Goal: Task Accomplishment & Management: Complete application form

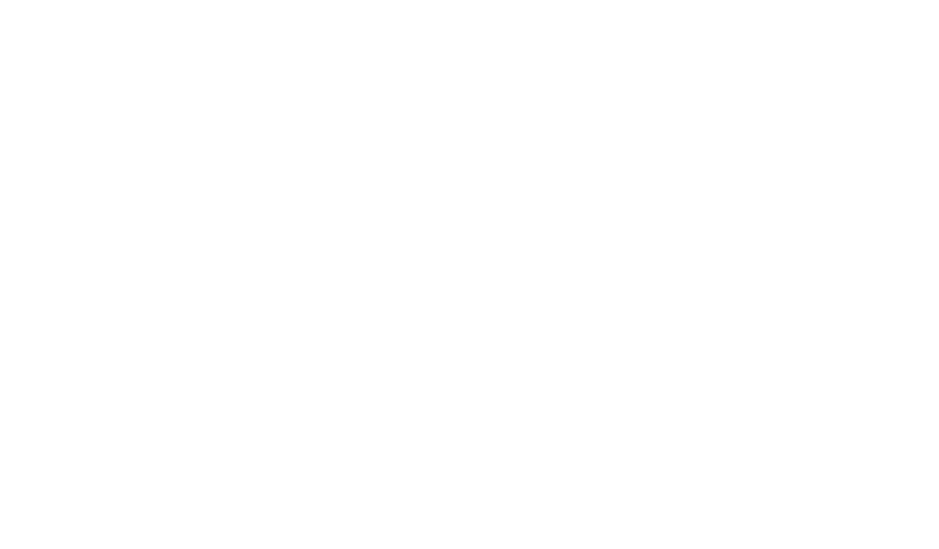
click at [0, 0] on html at bounding box center [0, 0] width 0 height 0
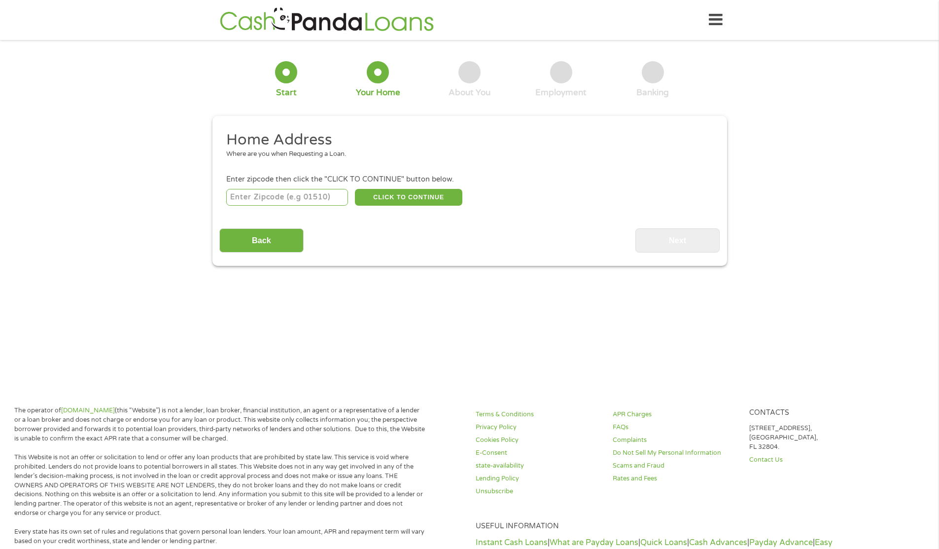
click at [279, 194] on input "number" at bounding box center [287, 197] width 122 height 17
type input "24017"
select select "[US_STATE]"
click at [422, 203] on button "CLICK TO CONTINUE" at bounding box center [409, 197] width 108 height 17
type input "24017"
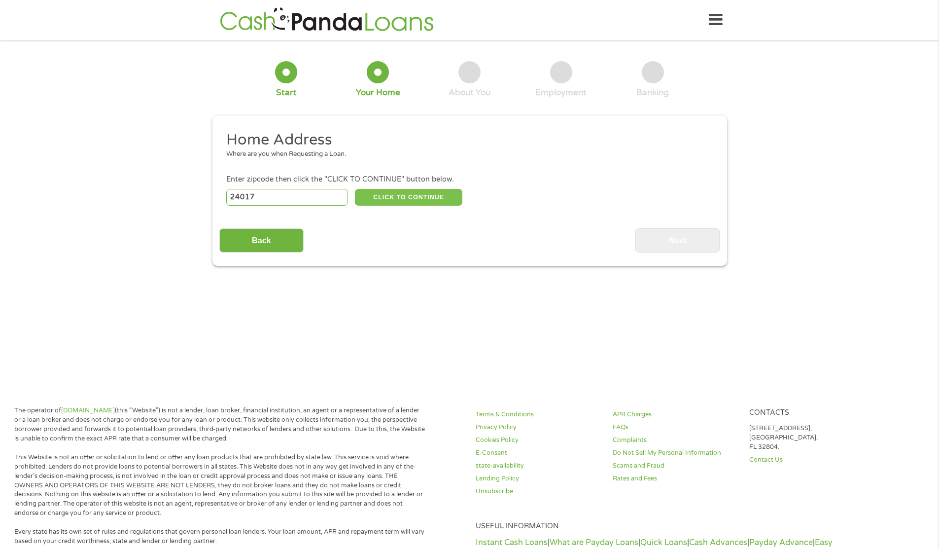
type input "Roanoke"
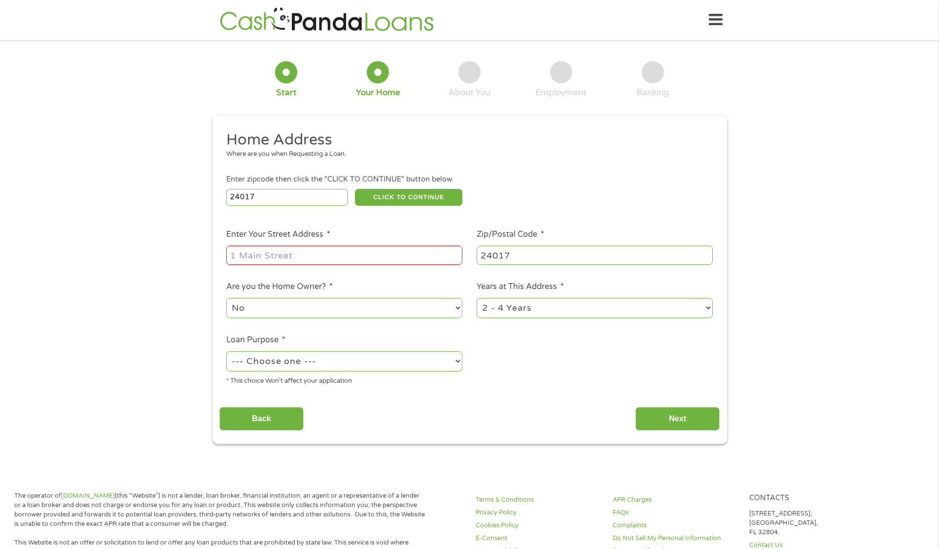
click at [285, 253] on input "Enter Your Street Address *" at bounding box center [344, 255] width 236 height 19
type input "1529 RUGBY BLVD"
click at [458, 306] on select "No Yes" at bounding box center [344, 308] width 236 height 20
select select "yes"
click at [226, 298] on select "No Yes" at bounding box center [344, 308] width 236 height 20
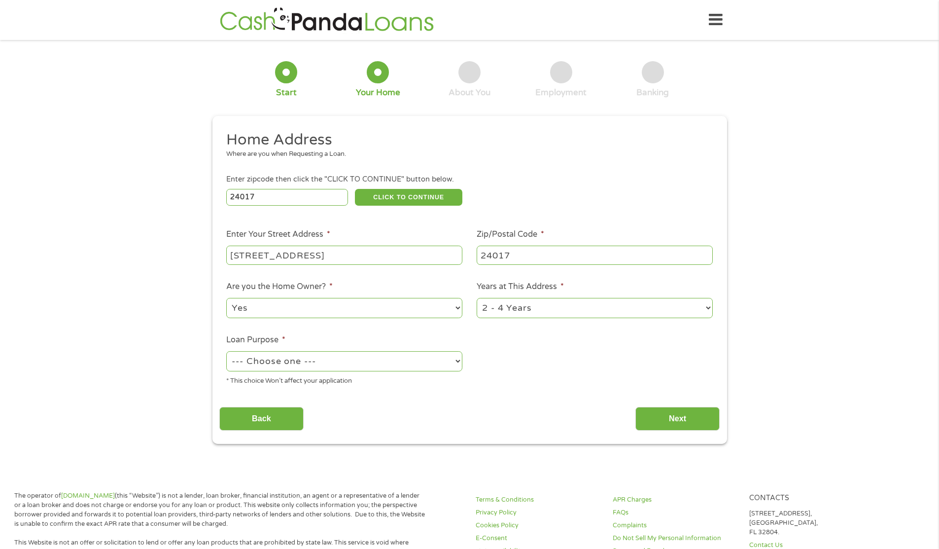
click at [459, 361] on select "--- Choose one --- Pay Bills Debt Consolidation Home Improvement Major Purchase…" at bounding box center [344, 361] width 236 height 20
select select "other"
click at [226, 351] on select "--- Choose one --- Pay Bills Debt Consolidation Home Improvement Major Purchase…" at bounding box center [344, 361] width 236 height 20
click at [675, 418] on input "Next" at bounding box center [678, 419] width 84 height 24
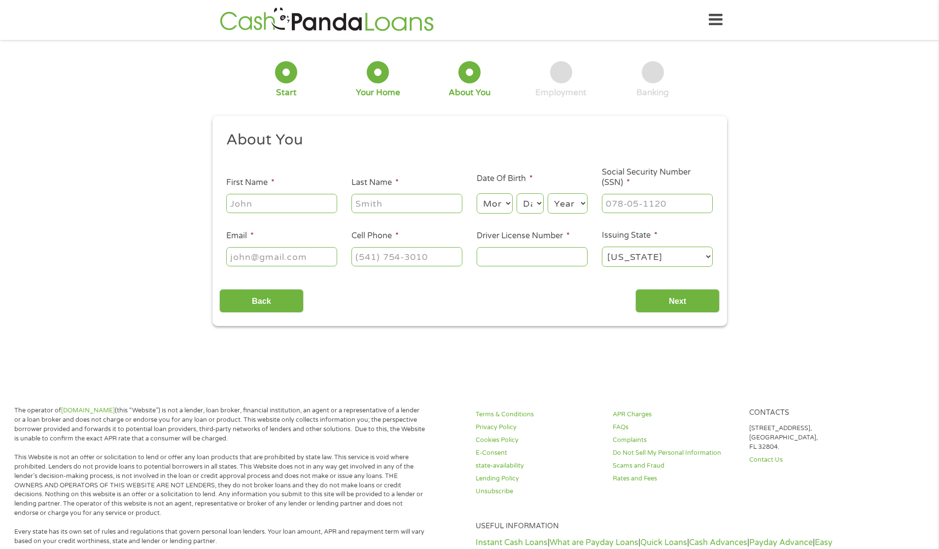
click at [284, 202] on input "First Name *" at bounding box center [281, 203] width 111 height 19
type input "ROSETTA"
type input "DAVIS"
type input "rose56da@gmail.com"
type input "(540) 632-5930"
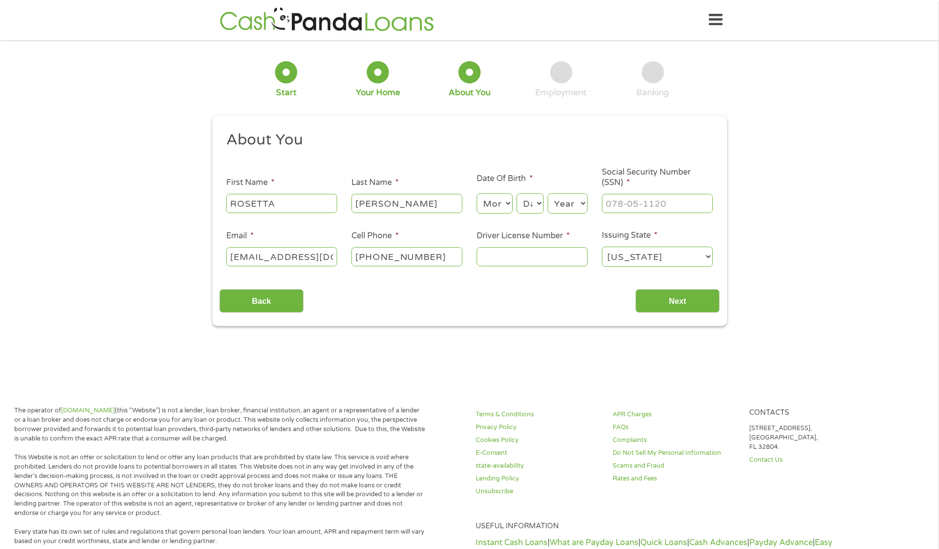
click at [502, 257] on input "Driver License Number *" at bounding box center [532, 256] width 111 height 19
type input "T69746238"
click at [648, 203] on input "___-__-____" at bounding box center [657, 203] width 111 height 19
type input "228-88-1621"
click at [672, 308] on input "Next" at bounding box center [678, 301] width 84 height 24
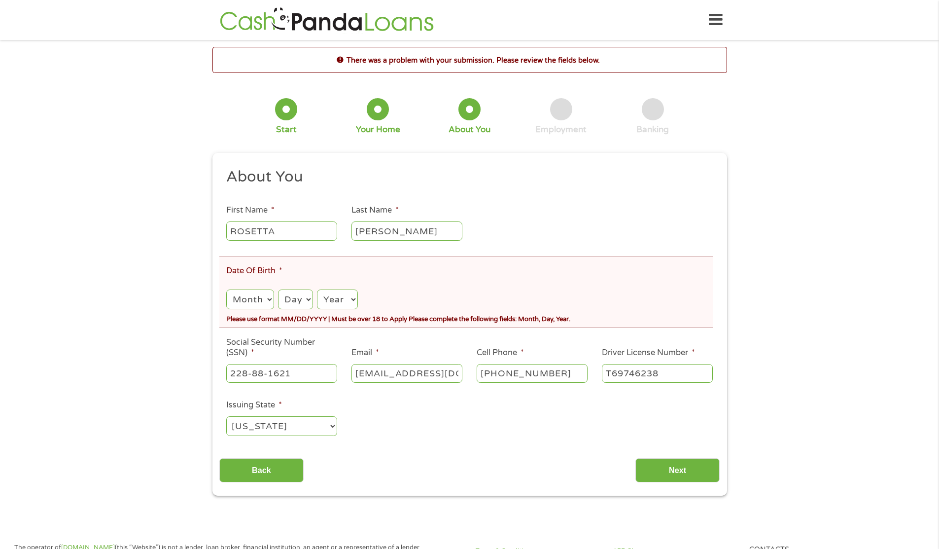
click at [269, 301] on select "Month 1 2 3 4 5 6 7 8 9 10 11 12" at bounding box center [249, 299] width 47 height 20
select select "7"
click at [226, 289] on select "Month 1 2 3 4 5 6 7 8 9 10 11 12" at bounding box center [249, 299] width 47 height 20
click at [306, 299] on select "Day 1 2 3 4 5 6 7 8 9 10 11 12 13 14 15 16 17 18 19 20 21 22 23 24 25 26 27 28 …" at bounding box center [295, 299] width 35 height 20
select select "12"
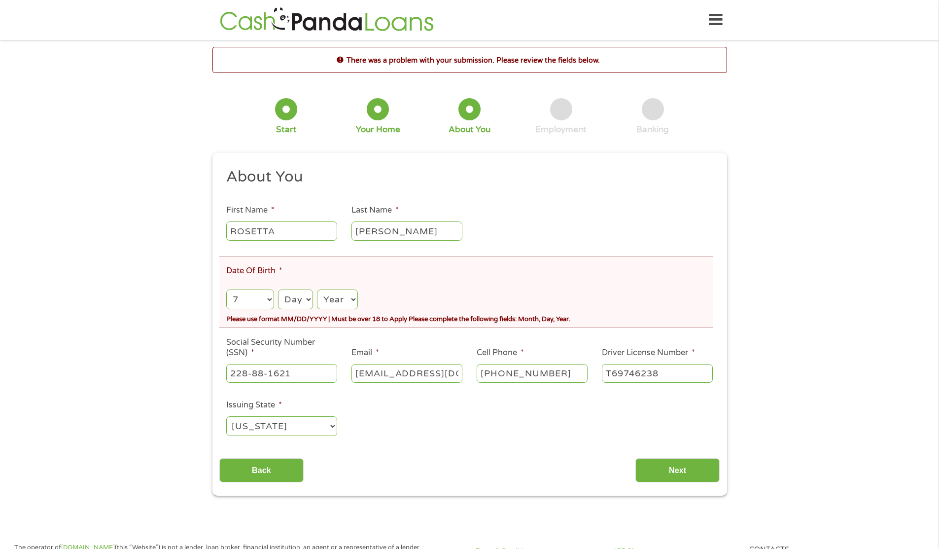
click at [278, 289] on select "Day 1 2 3 4 5 6 7 8 9 10 11 12 13 14 15 16 17 18 19 20 21 22 23 24 25 26 27 28 …" at bounding box center [295, 299] width 35 height 20
click at [353, 296] on select "Year 2007 2006 2005 2004 2003 2002 2001 2000 1999 1998 1997 1996 1995 1994 1993…" at bounding box center [337, 299] width 40 height 20
select select "1956"
click at [317, 289] on select "Year 2007 2006 2005 2004 2003 2002 2001 2000 1999 1998 1997 1996 1995 1994 1993…" at bounding box center [337, 299] width 40 height 20
click at [670, 465] on input "Next" at bounding box center [678, 470] width 84 height 24
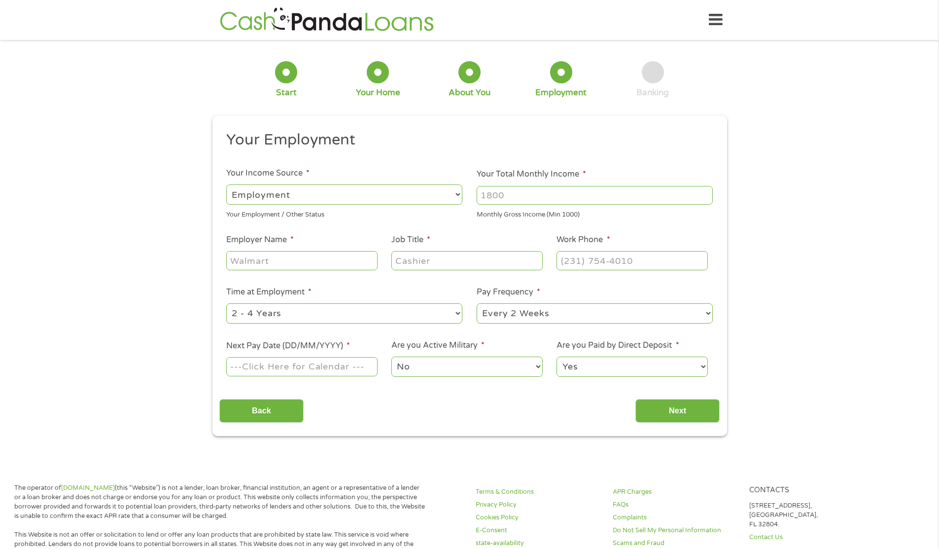
click at [537, 200] on input "Your Total Monthly Income *" at bounding box center [595, 195] width 236 height 19
type input "4000"
click at [369, 260] on input "Employer Name *" at bounding box center [301, 260] width 151 height 19
type input "PRESE"
click at [428, 261] on input "Job Title *" at bounding box center [467, 260] width 151 height 19
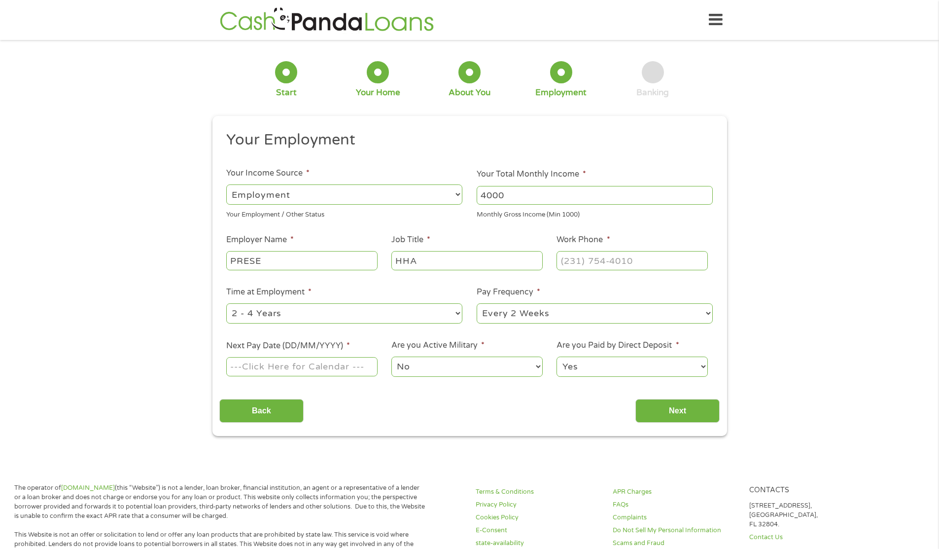
type input "HHA"
click at [577, 261] on input "(___) ___-____" at bounding box center [632, 260] width 151 height 19
click at [570, 258] on input "(__5) 40_-____" at bounding box center [632, 260] width 151 height 19
drag, startPoint x: 633, startPoint y: 256, endPoint x: 537, endPoint y: 262, distance: 96.3
click at [537, 262] on ul "Your Employment Your Income Source * --- Choose one --- Employment Self Employe…" at bounding box center [469, 257] width 501 height 255
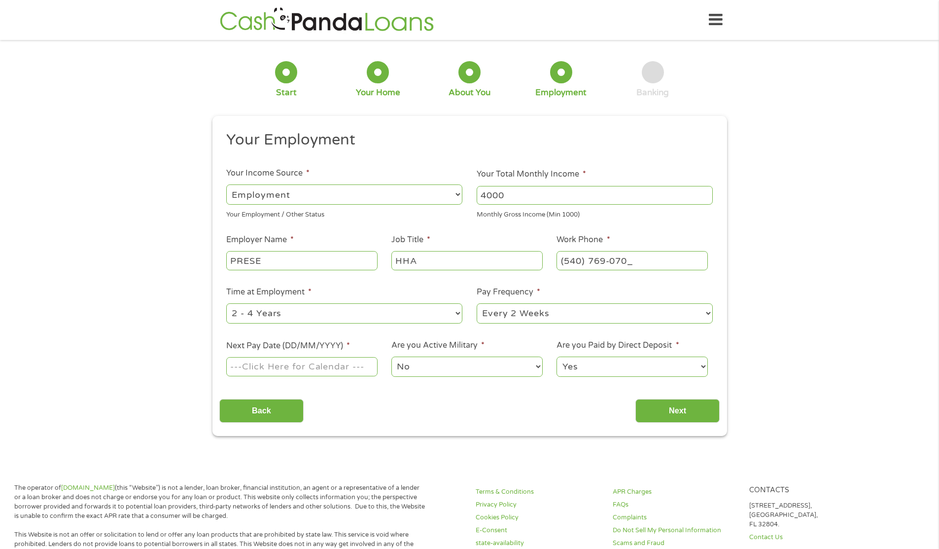
type input "(540) 769-0706"
click at [456, 313] on select "--- Choose one --- 1 Year or less 1 - 2 Years 2 - 4 Years Over 4 Years" at bounding box center [344, 313] width 236 height 20
select select "60months"
click at [226, 303] on select "--- Choose one --- 1 Year or less 1 - 2 Years 2 - 4 Years Over 4 Years" at bounding box center [344, 313] width 236 height 20
click at [323, 366] on input "Next Pay Date (DD/MM/YYYY) *" at bounding box center [301, 366] width 151 height 19
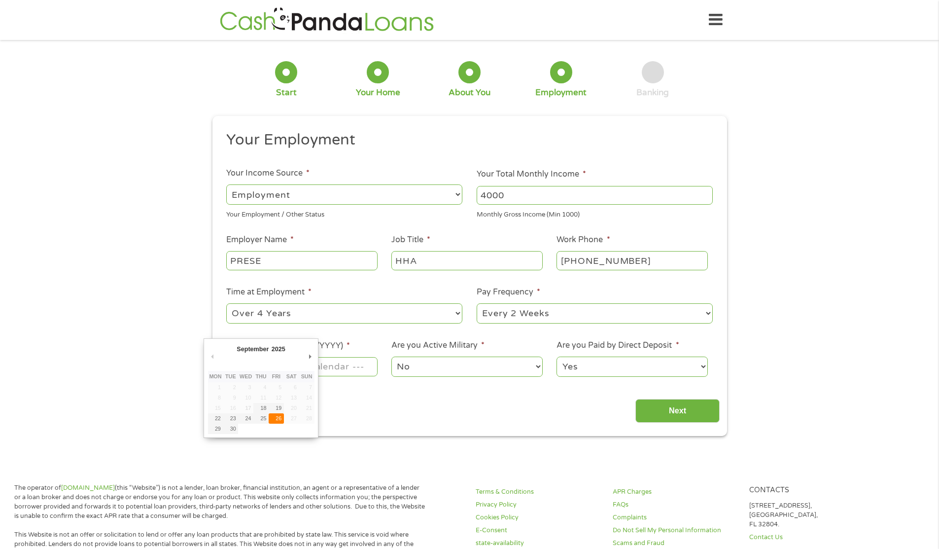
type input "26/09/2025"
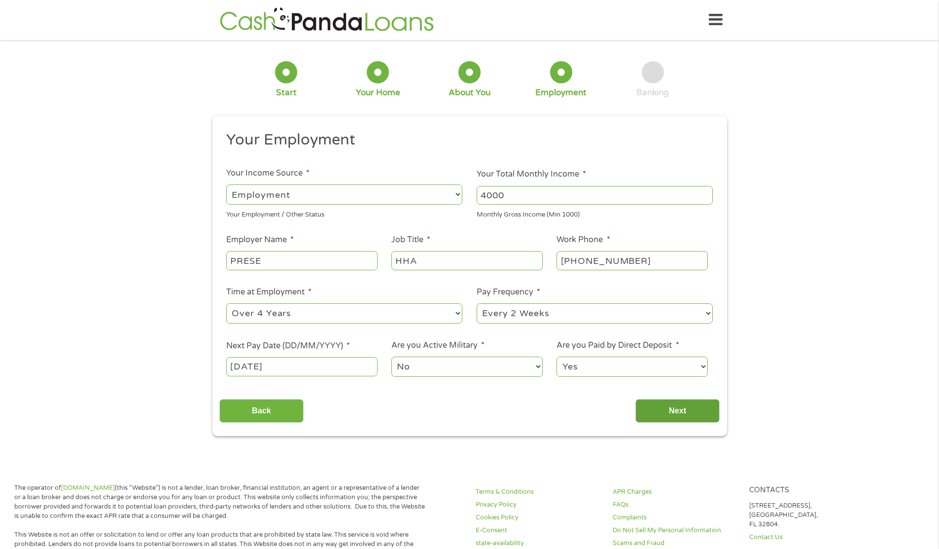
click at [676, 412] on input "Next" at bounding box center [678, 411] width 84 height 24
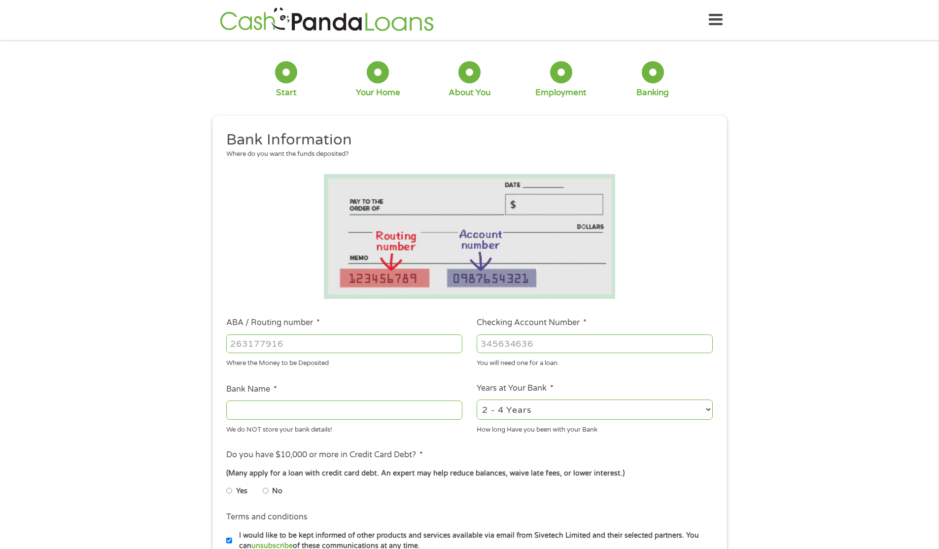
click at [251, 344] on input "ABA / Routing number *" at bounding box center [344, 343] width 236 height 19
type input "251482859"
type input "ROANOKE VALLEY COMMUNITY FCU"
type input "251482859"
click at [535, 345] on input "Checking Account Number *" at bounding box center [595, 343] width 236 height 19
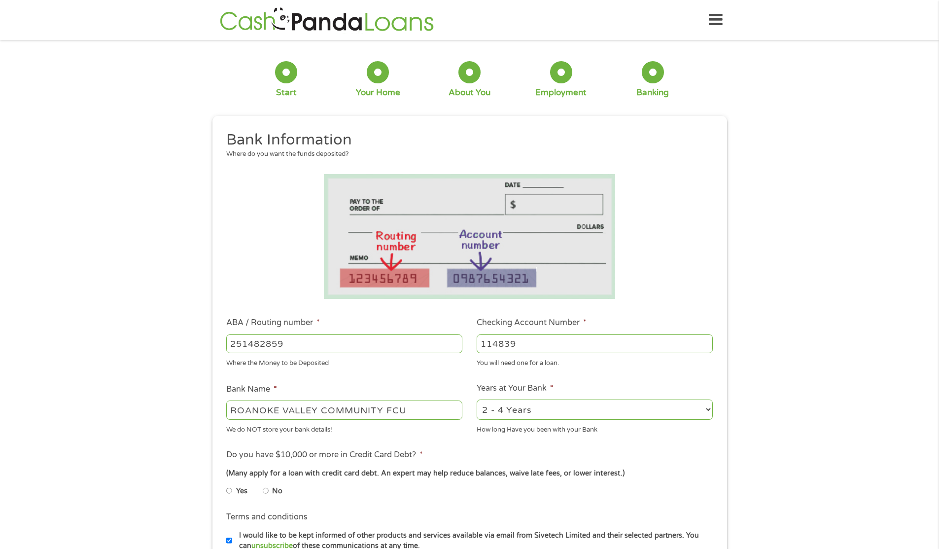
type input "114839"
click at [708, 407] on select "2 - 4 Years 6 - 12 Months 1 - 2 Years Over 4 Years" at bounding box center [595, 409] width 236 height 20
select select "60months"
click at [477, 399] on select "2 - 4 Years 6 - 12 Months 1 - 2 Years Over 4 Years" at bounding box center [595, 409] width 236 height 20
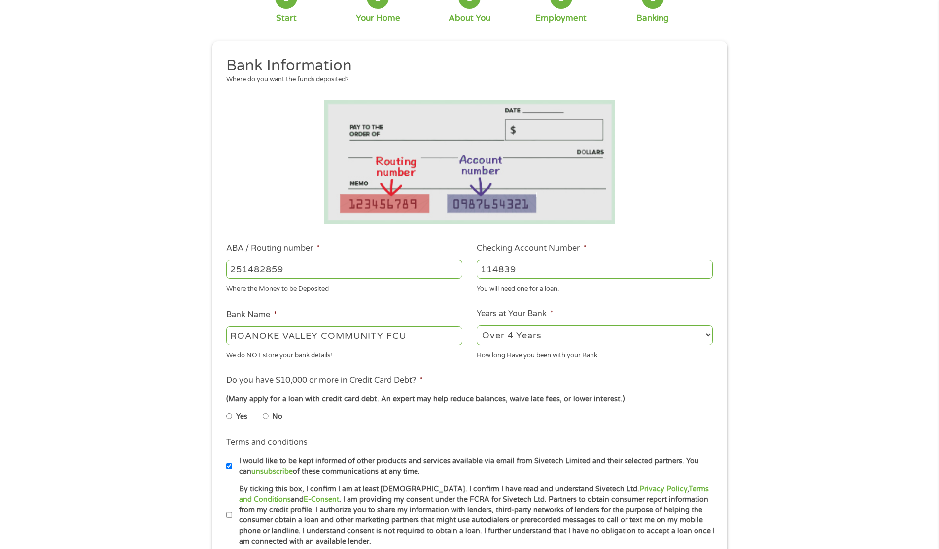
scroll to position [99, 0]
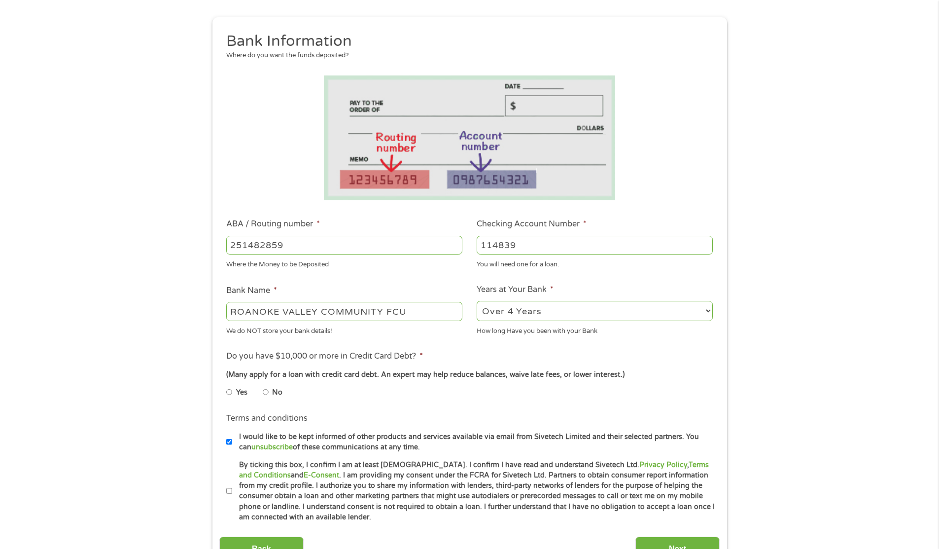
click at [269, 390] on li "No" at bounding box center [281, 392] width 36 height 19
click at [266, 394] on input "No" at bounding box center [266, 392] width 6 height 16
radio input "true"
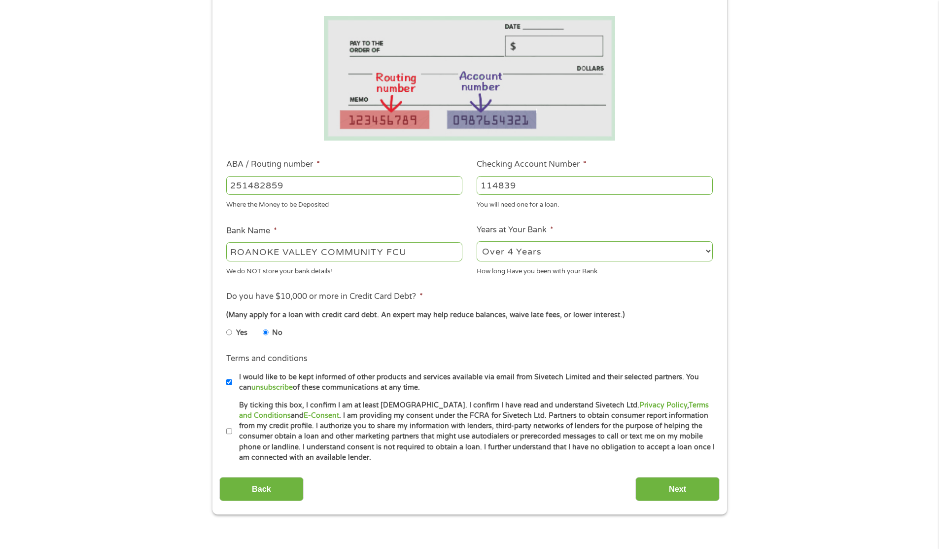
scroll to position [197, 0]
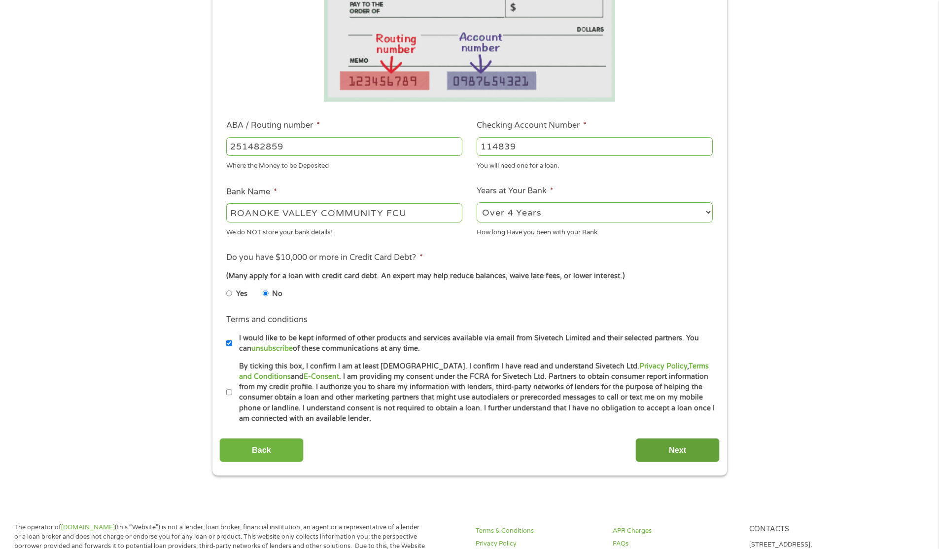
click at [684, 445] on input "Next" at bounding box center [678, 450] width 84 height 24
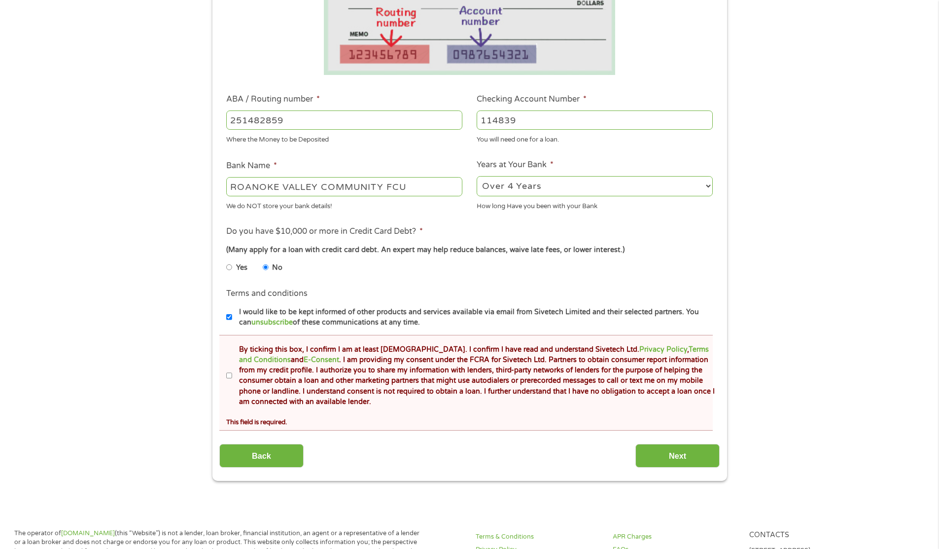
scroll to position [296, 0]
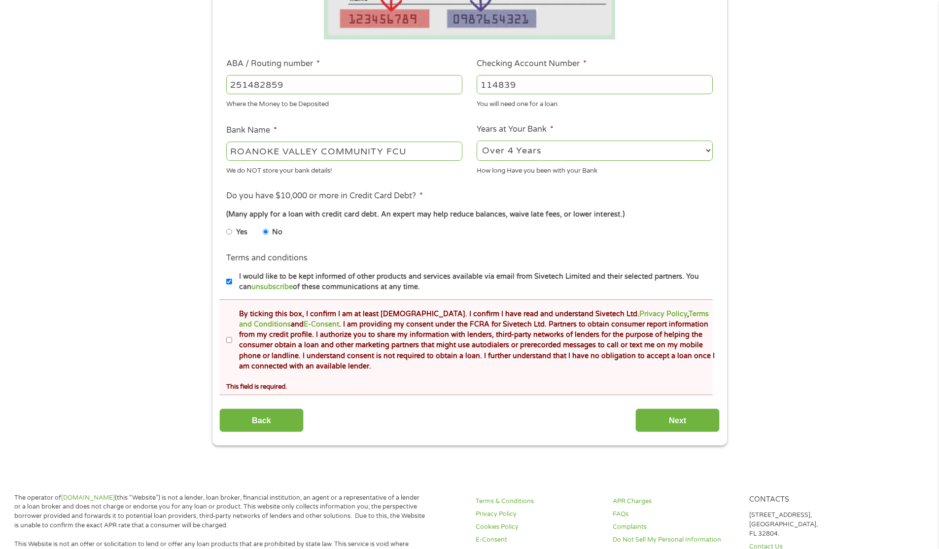
click at [228, 340] on input "By ticking this box, I confirm I am at least 18 years old. I confirm I have rea…" at bounding box center [229, 340] width 6 height 16
checkbox input "true"
click at [670, 415] on input "Next" at bounding box center [678, 420] width 84 height 24
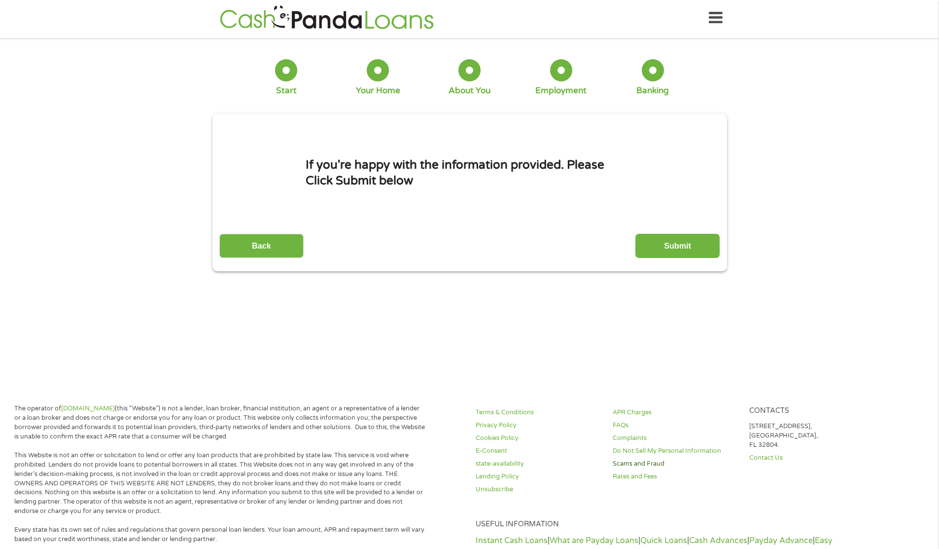
scroll to position [0, 0]
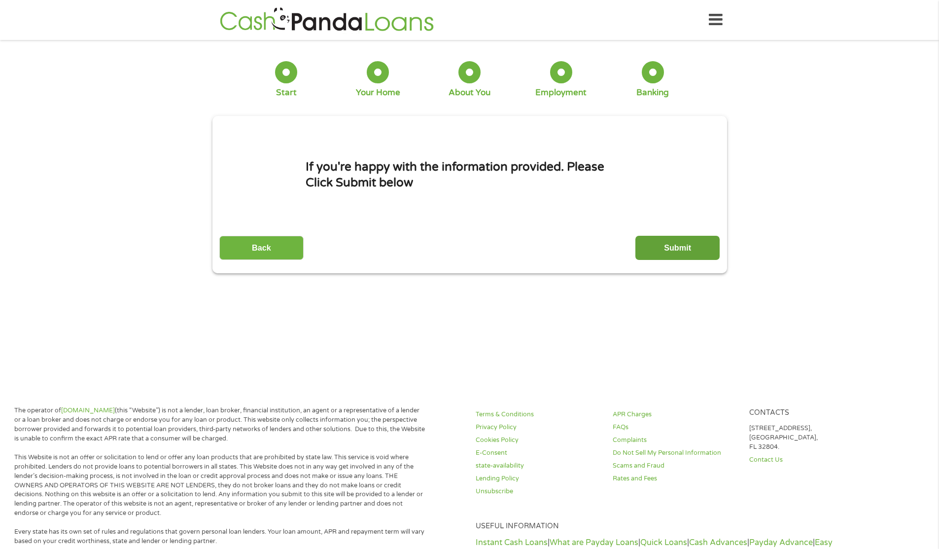
click at [673, 247] on input "Submit" at bounding box center [678, 248] width 84 height 24
